Goal: Task Accomplishment & Management: Manage account settings

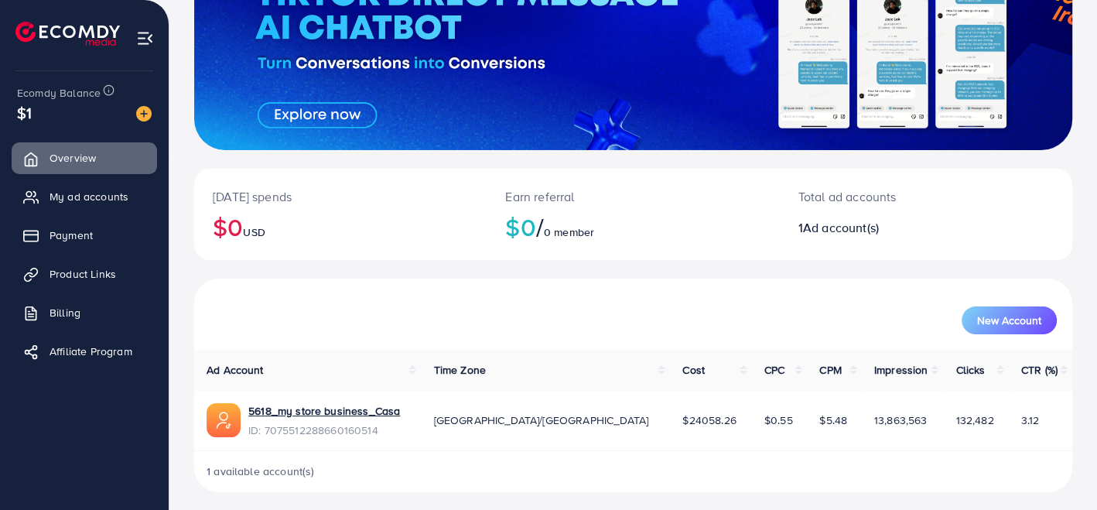
scroll to position [161, 0]
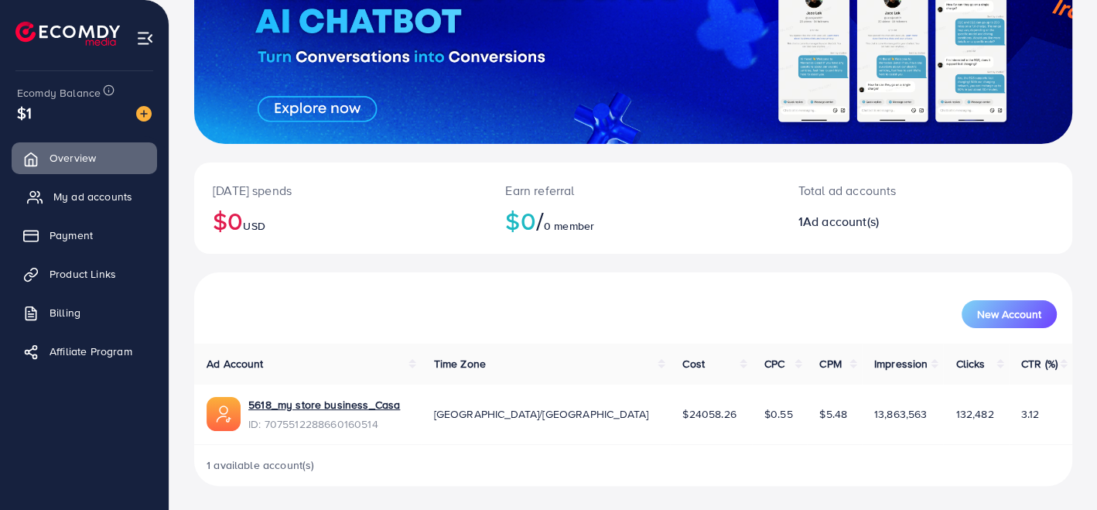
click at [101, 186] on link "My ad accounts" at bounding box center [84, 196] width 145 height 31
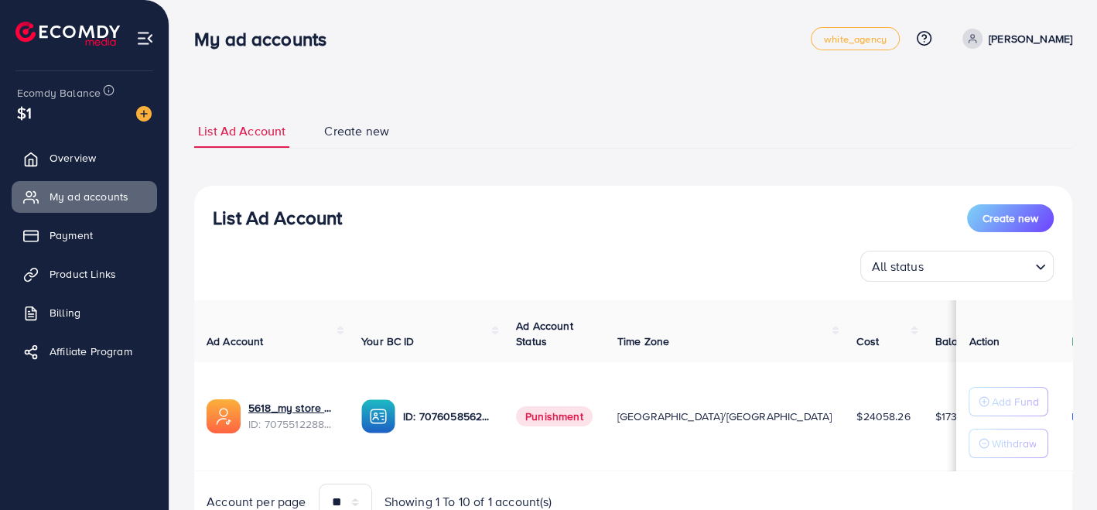
scroll to position [74, 0]
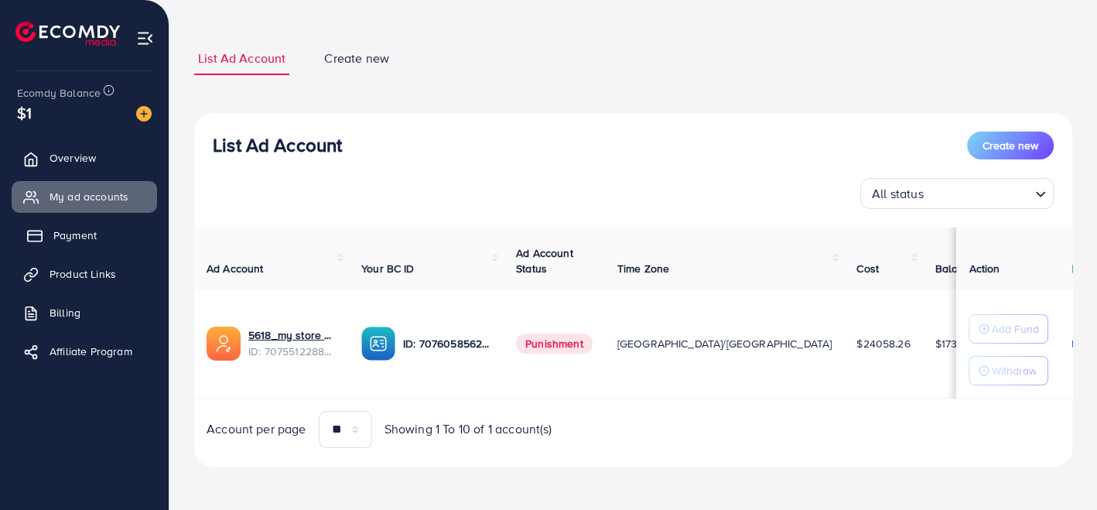
click at [111, 223] on link "Payment" at bounding box center [84, 235] width 145 height 31
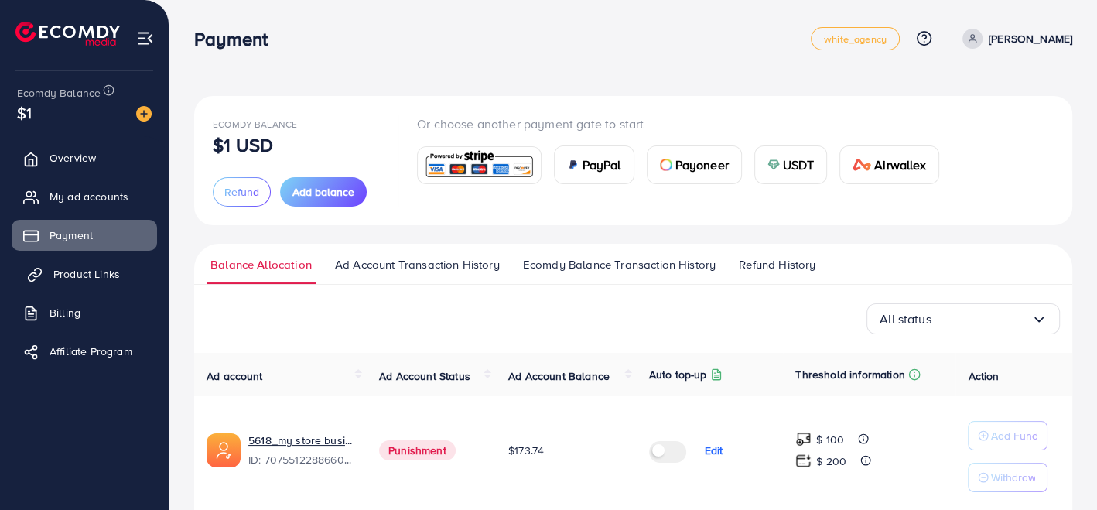
click at [94, 279] on span "Product Links" at bounding box center [86, 273] width 67 height 15
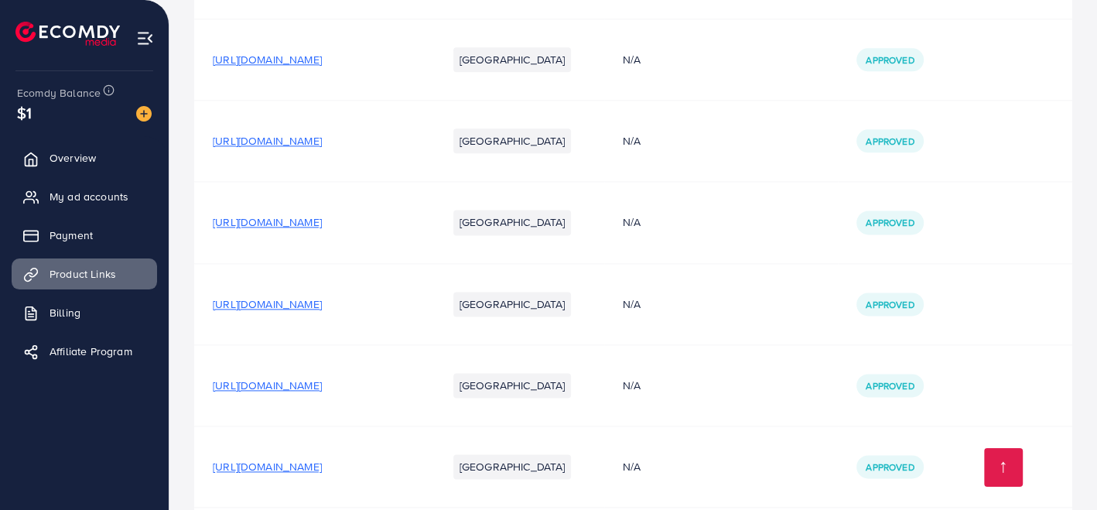
scroll to position [1869, 0]
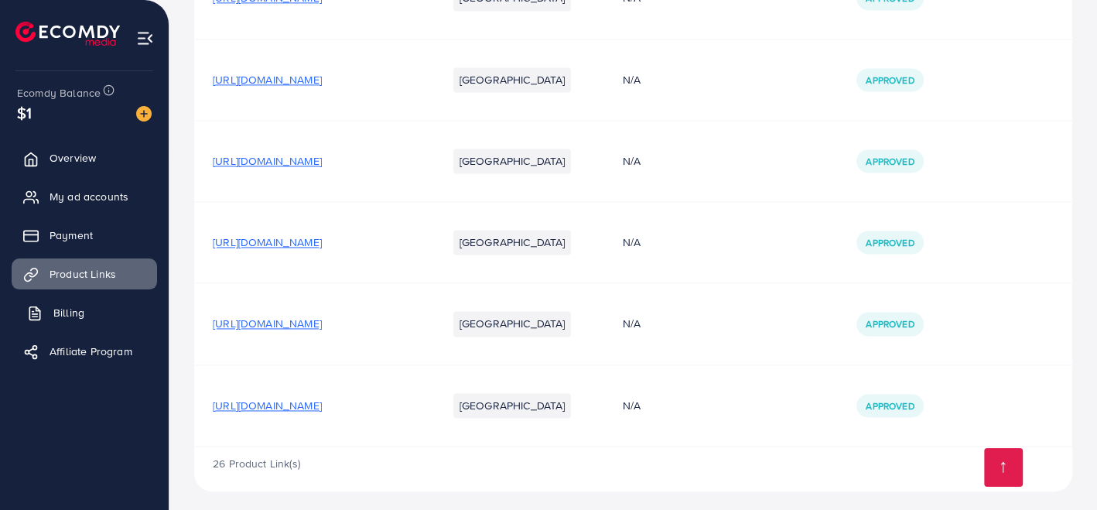
click at [108, 313] on link "Billing" at bounding box center [84, 312] width 145 height 31
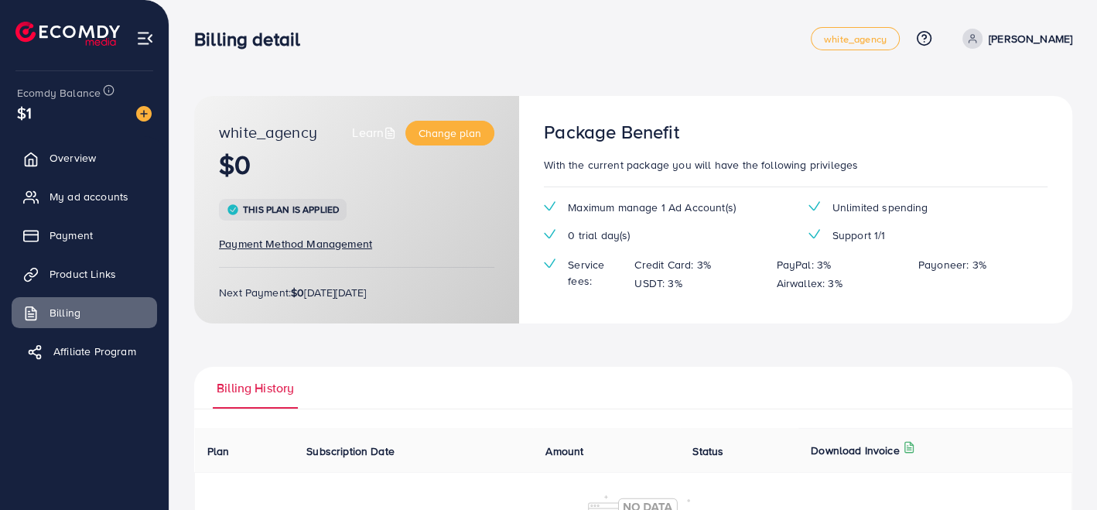
click at [115, 349] on span "Affiliate Program" at bounding box center [94, 351] width 83 height 15
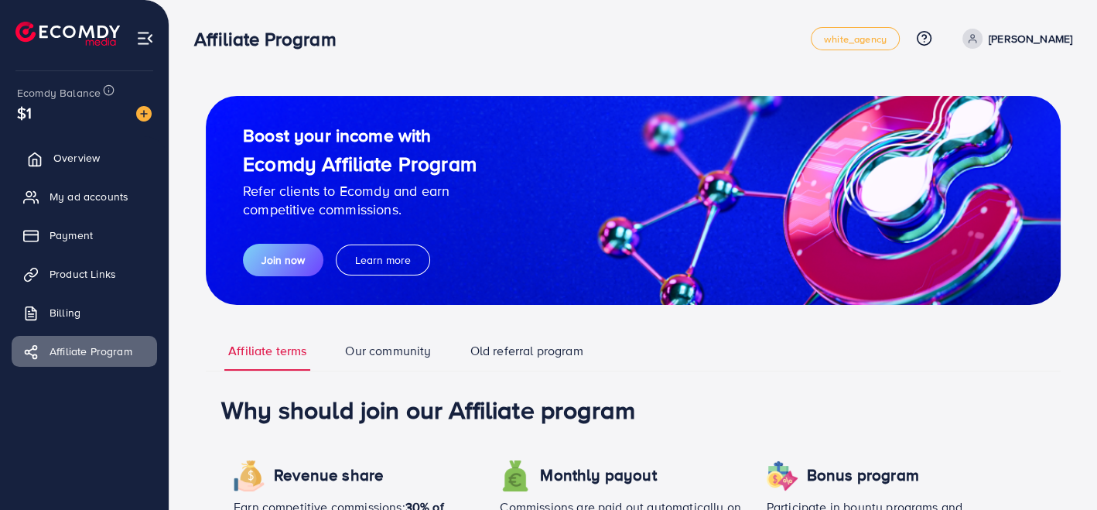
click at [104, 165] on link "Overview" at bounding box center [84, 157] width 145 height 31
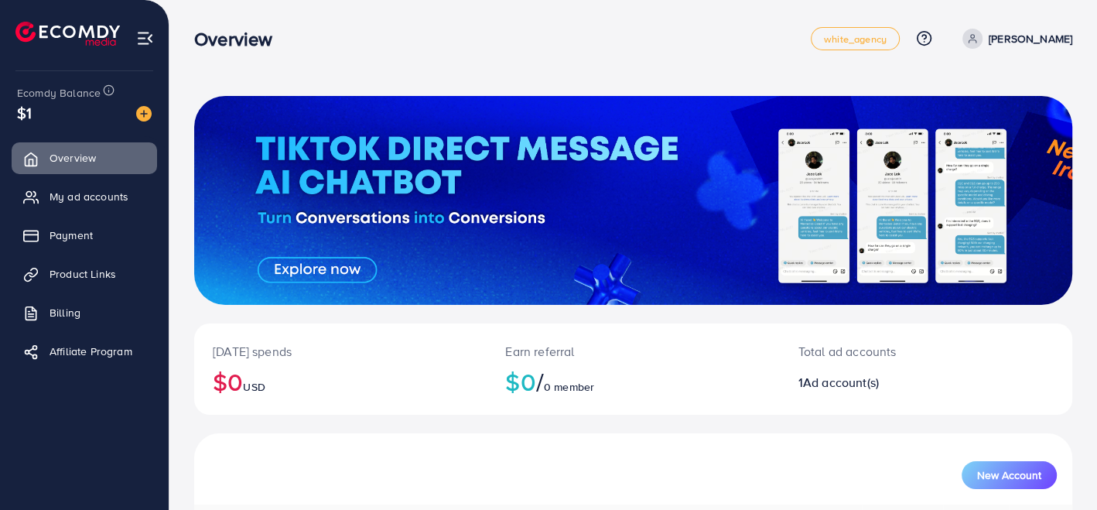
scroll to position [161, 0]
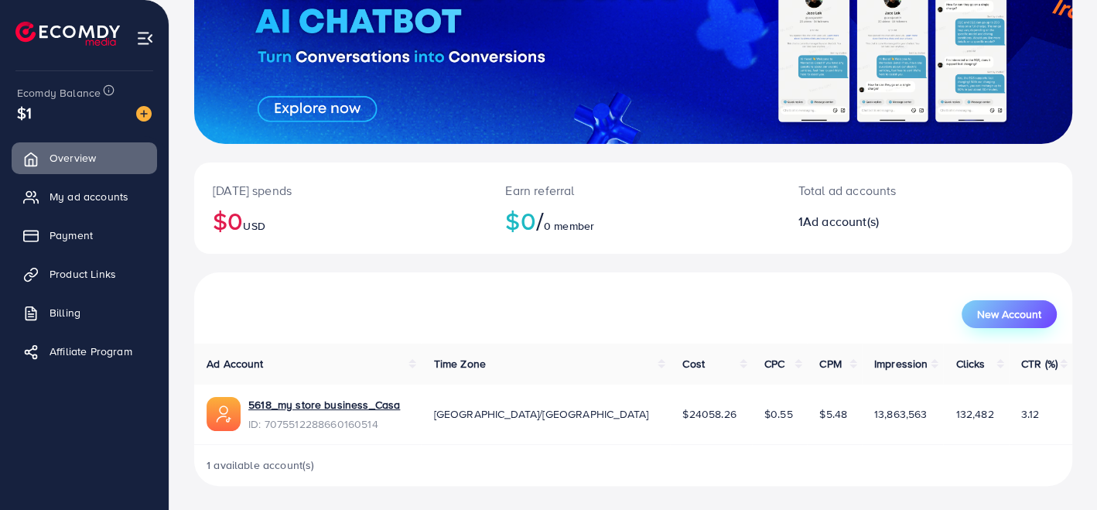
click at [1021, 326] on button "New Account" at bounding box center [1009, 314] width 95 height 28
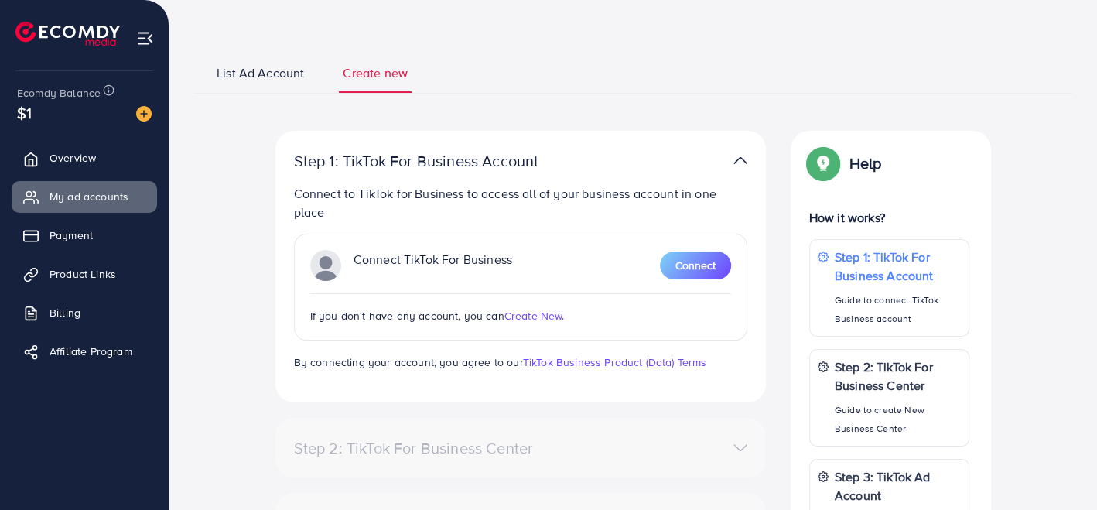
scroll to position [62, 0]
click at [282, 58] on ul "List Ad Account Create new" at bounding box center [633, 74] width 878 height 42
click at [269, 65] on span "List Ad Account" at bounding box center [260, 74] width 87 height 18
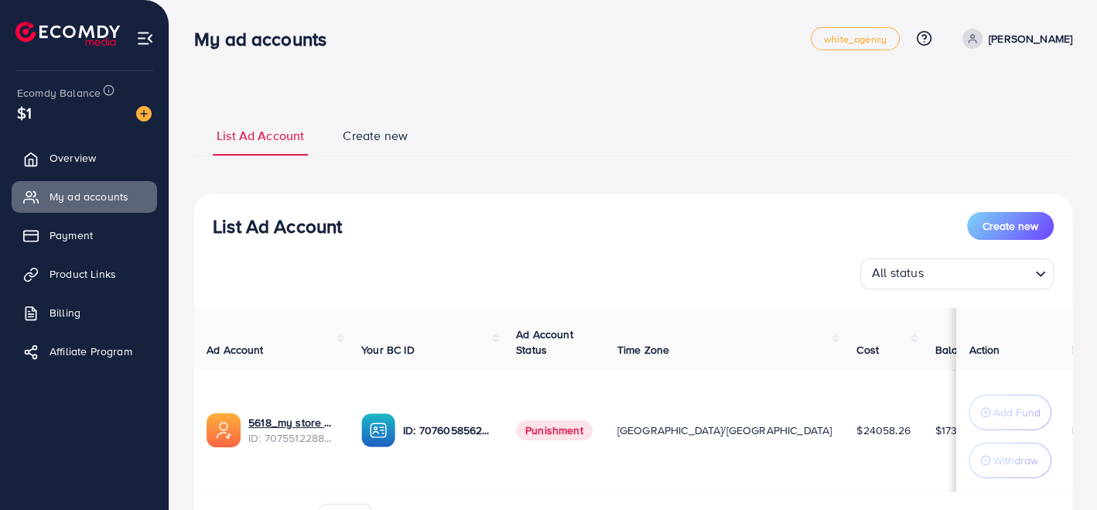
scroll to position [94, 0]
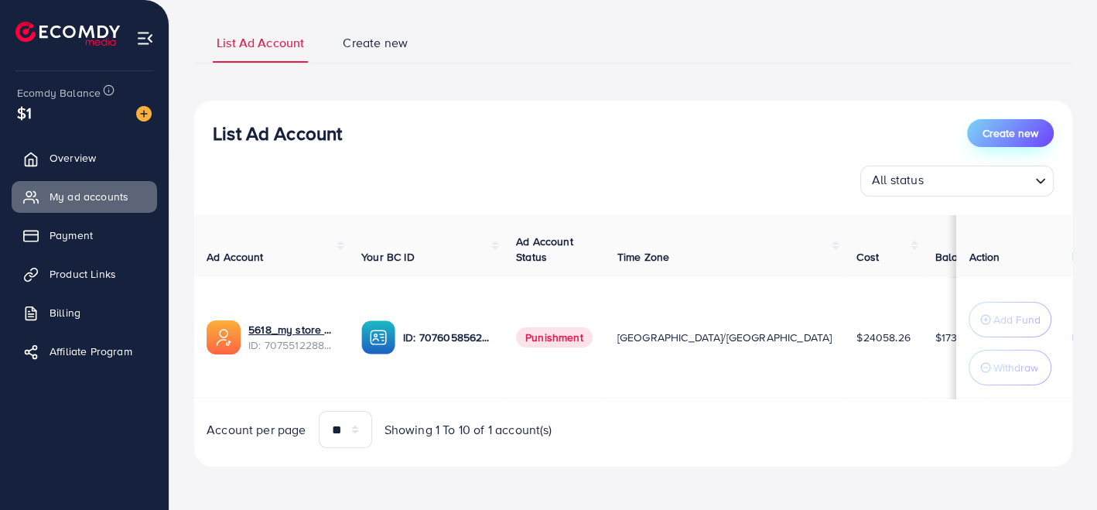
click at [992, 125] on span "Create new" at bounding box center [1011, 132] width 56 height 15
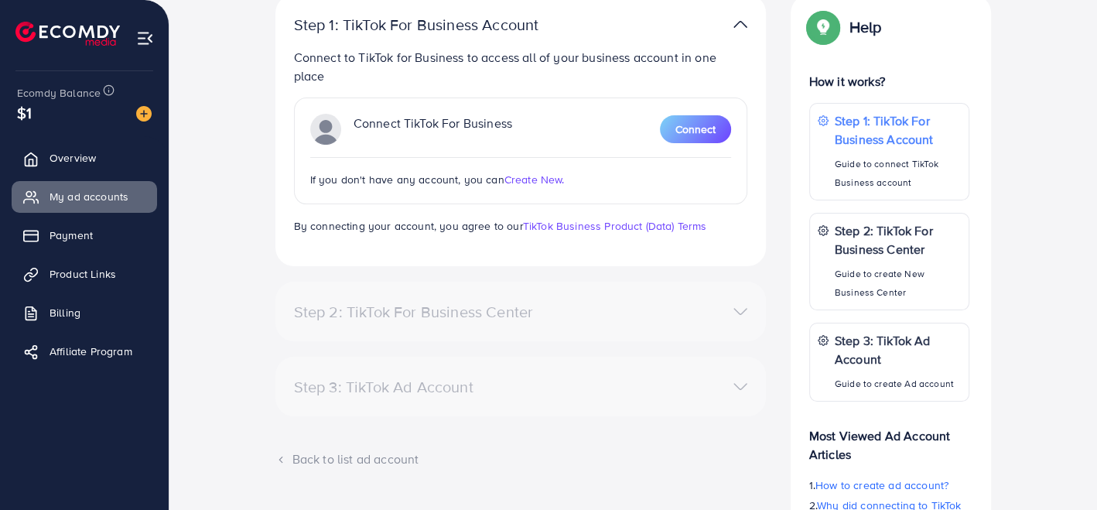
scroll to position [382, 0]
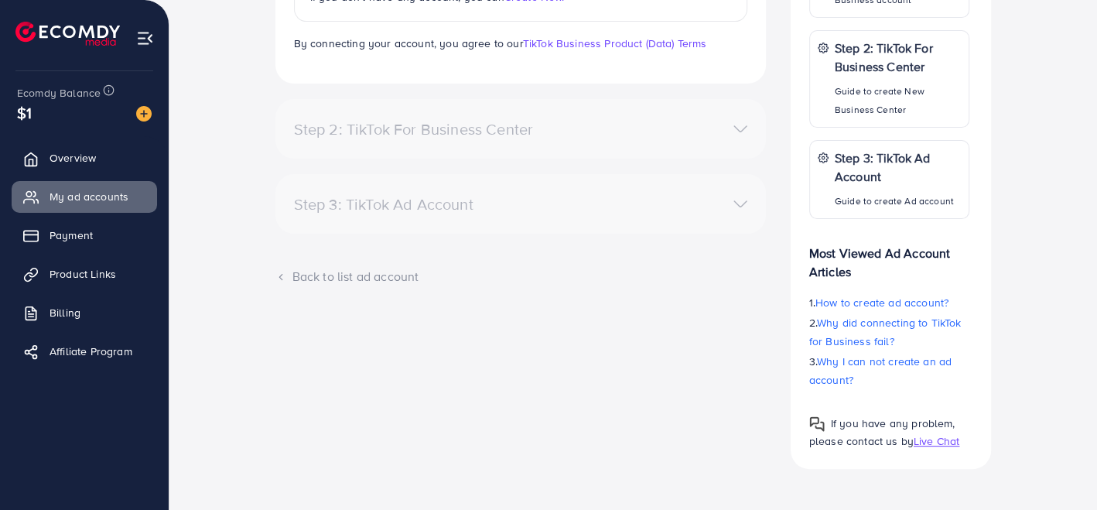
click at [370, 279] on div "Back to list ad account" at bounding box center [520, 277] width 491 height 18
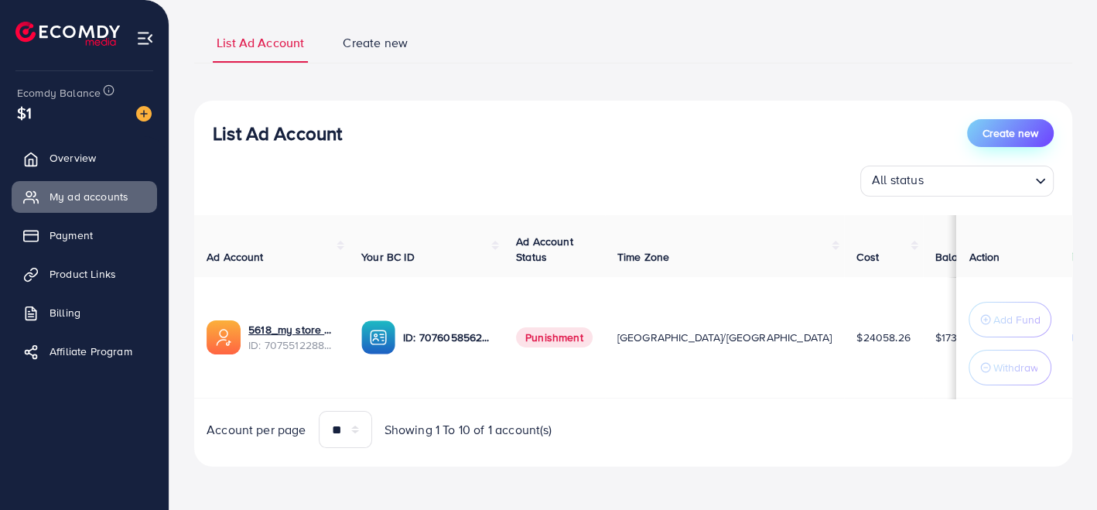
click at [997, 119] on button "Create new" at bounding box center [1010, 133] width 87 height 28
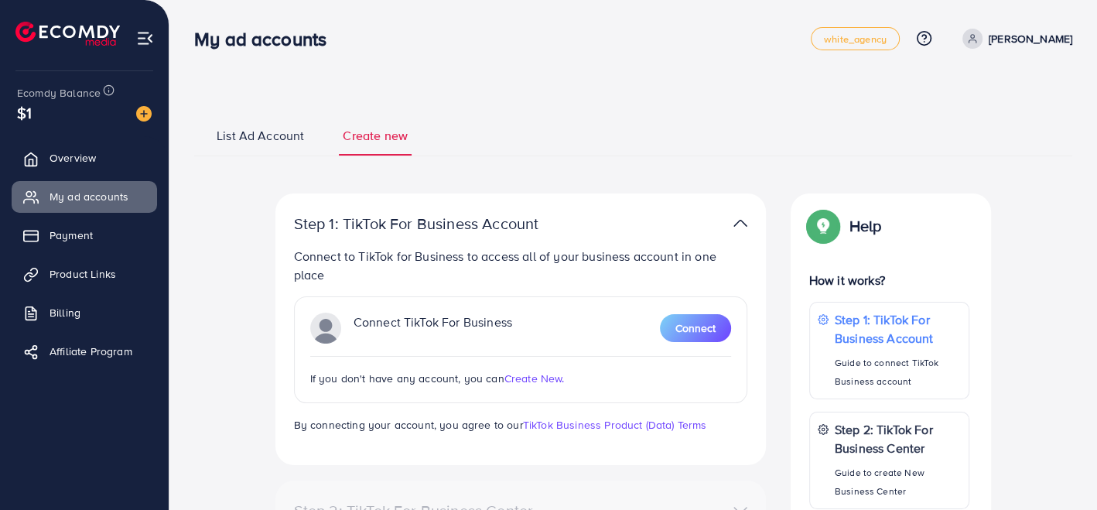
click at [532, 377] on span "Create New." at bounding box center [535, 378] width 60 height 15
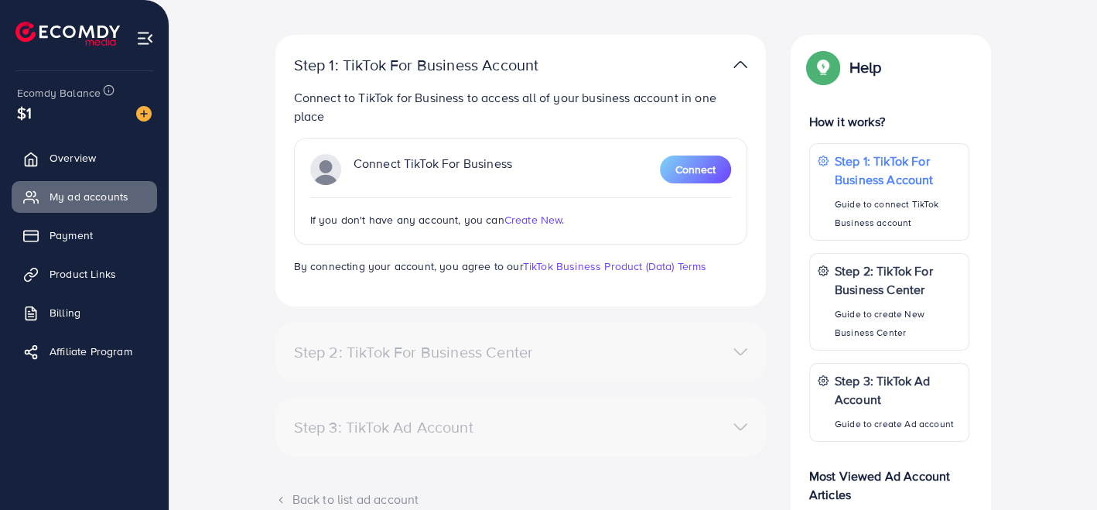
scroll to position [145, 0]
